Goal: Task Accomplishment & Management: Manage account settings

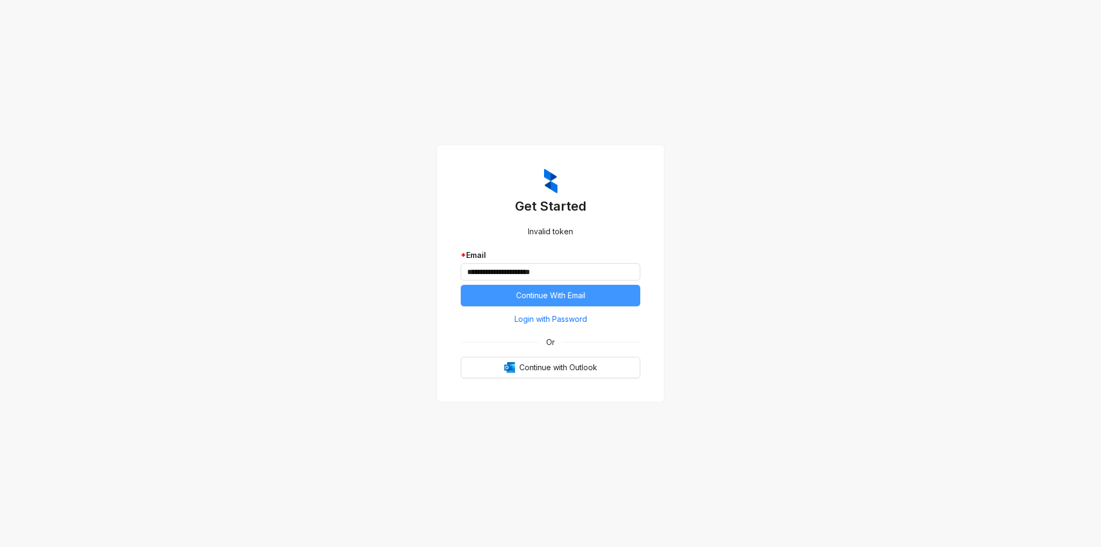
click at [556, 301] on span "Continue With Email" at bounding box center [550, 296] width 69 height 12
click at [548, 297] on span "Continue With Email" at bounding box center [550, 296] width 69 height 12
click at [554, 320] on span "Login with Password" at bounding box center [550, 319] width 73 height 12
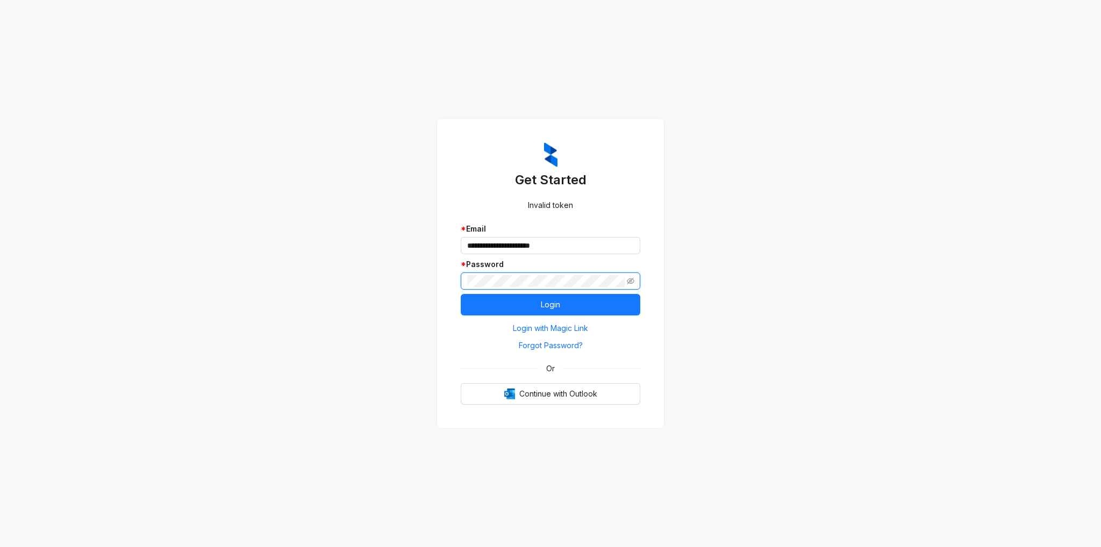
click at [461, 294] on button "Login" at bounding box center [550, 304] width 179 height 21
click at [629, 280] on icon "eye-invisible" at bounding box center [631, 281] width 8 height 8
click at [591, 393] on span "Continue with Outlook" at bounding box center [558, 394] width 78 height 12
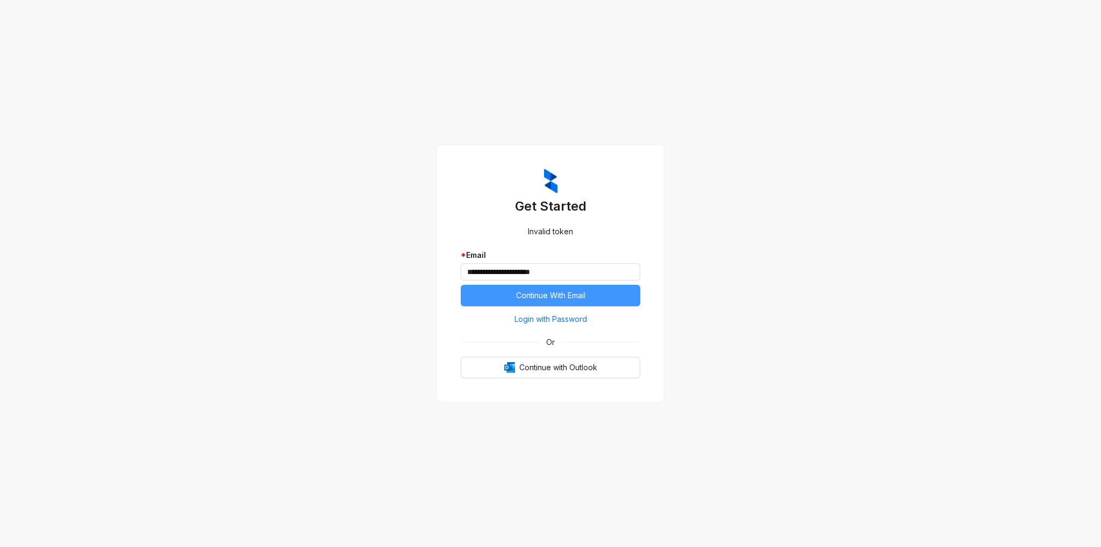
click at [587, 303] on button "Continue With Email" at bounding box center [550, 295] width 179 height 21
click at [559, 368] on span "Continue with Outlook" at bounding box center [558, 368] width 78 height 12
